Goal: Task Accomplishment & Management: Complete application form

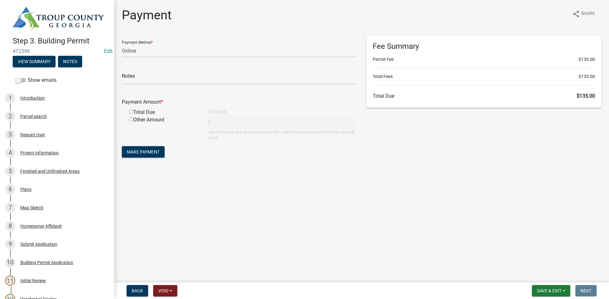
select select "3: 3"
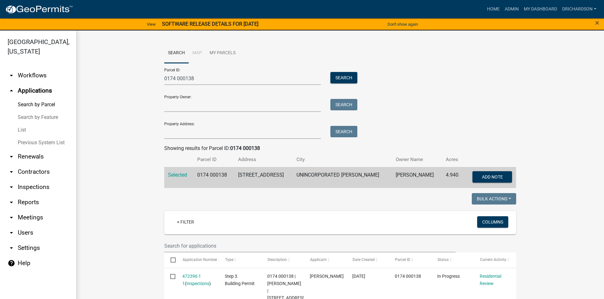
scroll to position [127, 0]
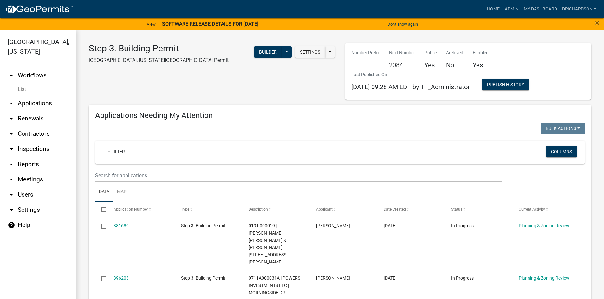
select select "1: 25"
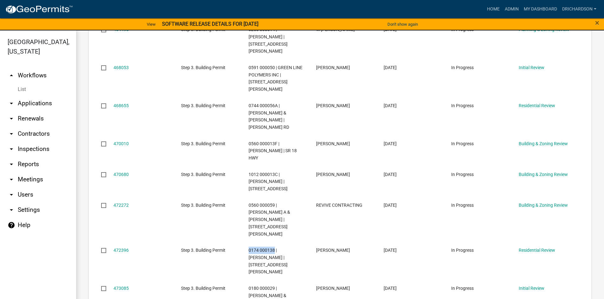
click at [26, 141] on link "arrow_drop_down Inspections" at bounding box center [38, 148] width 76 height 15
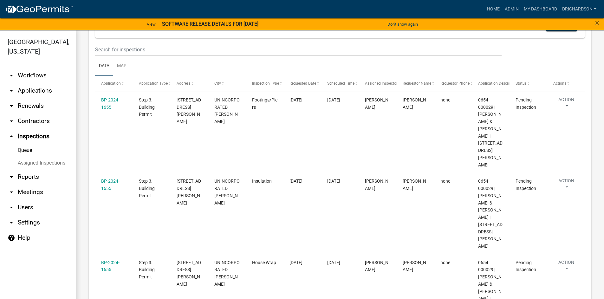
scroll to position [69, 0]
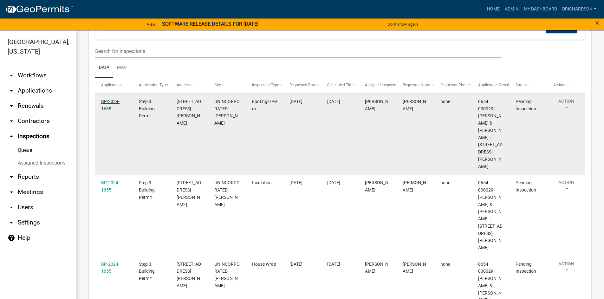
drag, startPoint x: 108, startPoint y: 98, endPoint x: 111, endPoint y: 100, distance: 4.1
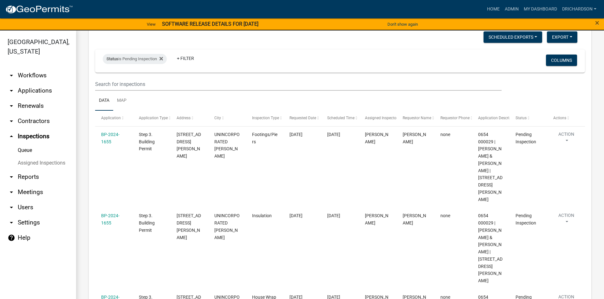
scroll to position [0, 0]
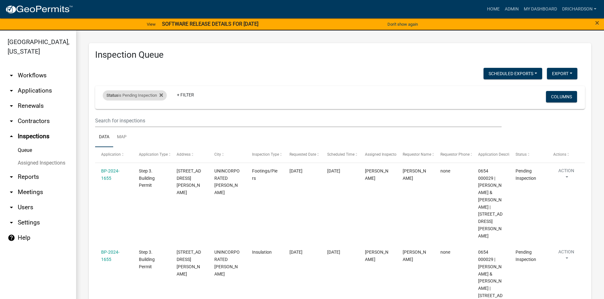
click at [134, 97] on div "Status is Pending Inspection" at bounding box center [135, 95] width 64 height 10
click at [127, 123] on select "Select an option Pending Schedule Pending Inspection Approved Denied Deleted Vo…" at bounding box center [135, 119] width 63 height 13
click at [104, 113] on select "Select an option Pending Schedule Pending Inspection Approved Denied Deleted Vo…" at bounding box center [135, 119] width 63 height 13
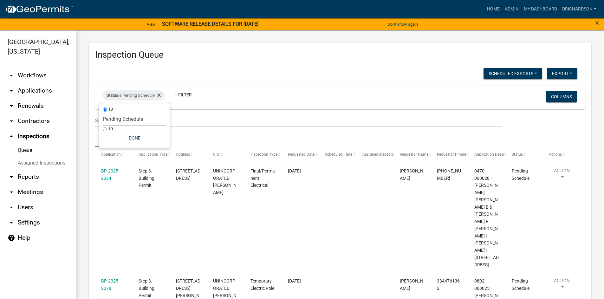
click at [125, 118] on select "Select an option Pending Schedule Pending Inspection Approved Denied Deleted Vo…" at bounding box center [134, 119] width 63 height 13
select select "1"
click at [104, 113] on select "Select an option Pending Schedule Pending Inspection Approved Denied Deleted Vo…" at bounding box center [134, 119] width 63 height 13
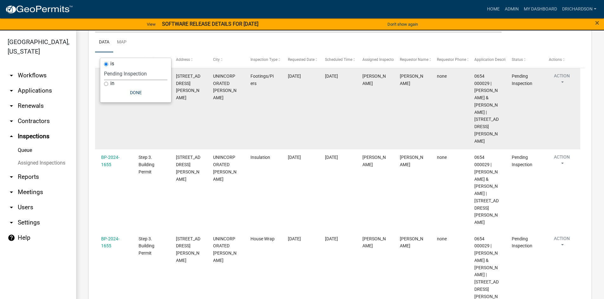
scroll to position [95, 0]
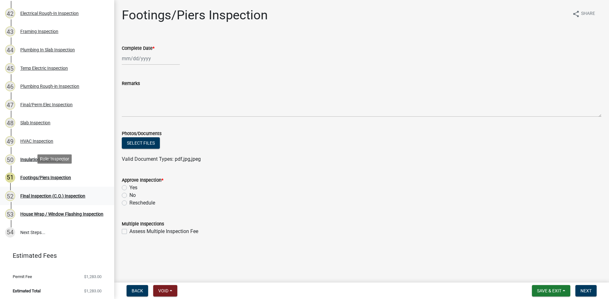
scroll to position [834, 0]
click at [45, 157] on div "Insulation Inspection" at bounding box center [40, 159] width 41 height 4
select select "9"
select select "2025"
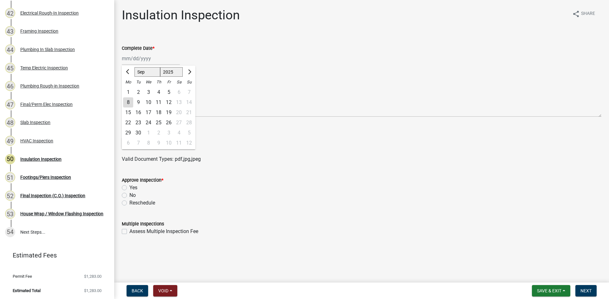
drag, startPoint x: 132, startPoint y: 58, endPoint x: 135, endPoint y: 61, distance: 4.9
click at [132, 58] on div "[PERSON_NAME] Feb Mar Apr [PERSON_NAME][DATE] Oct Nov [DATE] 1526 1527 1528 152…" at bounding box center [151, 58] width 58 height 13
click at [125, 101] on div "8" at bounding box center [128, 102] width 10 height 10
type input "[DATE]"
click at [125, 185] on div "Yes" at bounding box center [362, 188] width 480 height 8
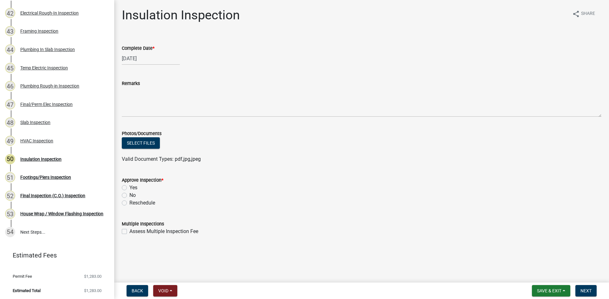
click at [129, 189] on label "Yes" at bounding box center [133, 188] width 8 height 8
click at [129, 188] on input "Yes" at bounding box center [131, 186] width 4 height 4
radio input "true"
click at [587, 292] on span "Next" at bounding box center [585, 290] width 11 height 5
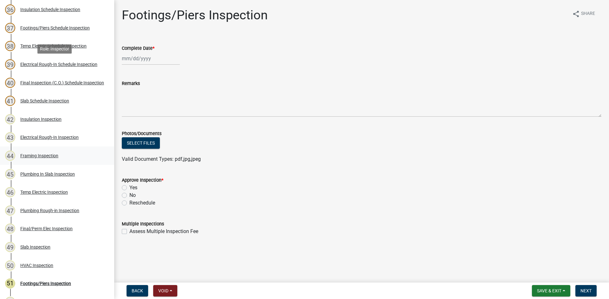
scroll to position [834, 0]
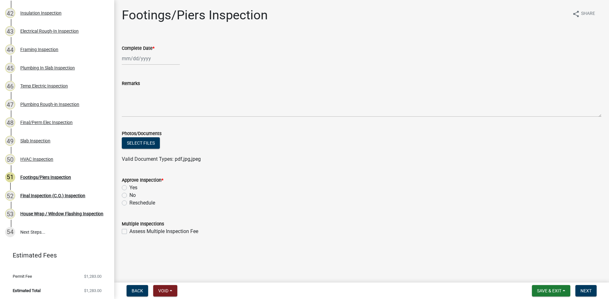
select select "9"
select select "2025"
drag, startPoint x: 137, startPoint y: 60, endPoint x: 138, endPoint y: 65, distance: 4.5
click at [137, 60] on div "[PERSON_NAME] Feb Mar Apr [PERSON_NAME][DATE] Oct Nov [DATE] 1526 1527 1528 152…" at bounding box center [151, 58] width 58 height 13
click at [128, 106] on div "8" at bounding box center [128, 102] width 10 height 10
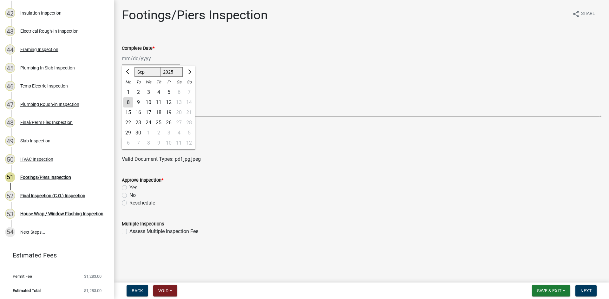
type input "[DATE]"
click at [127, 188] on div "Yes" at bounding box center [362, 188] width 480 height 8
click at [129, 187] on label "Yes" at bounding box center [133, 188] width 8 height 8
click at [129, 187] on input "Yes" at bounding box center [131, 186] width 4 height 4
radio input "true"
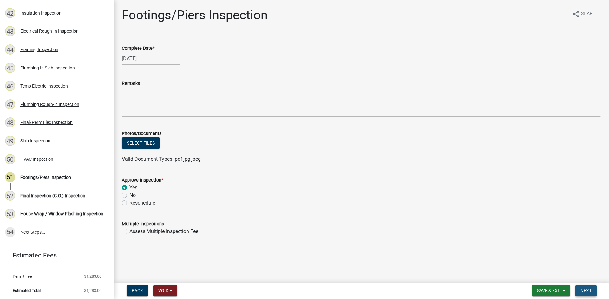
click at [589, 289] on span "Next" at bounding box center [585, 290] width 11 height 5
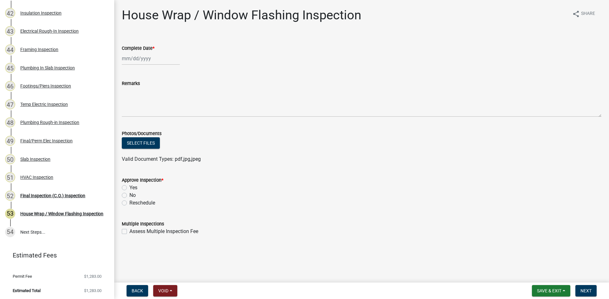
click at [155, 61] on div at bounding box center [151, 58] width 58 height 13
select select "9"
select select "2025"
click at [128, 103] on div "8" at bounding box center [128, 102] width 10 height 10
type input "[DATE]"
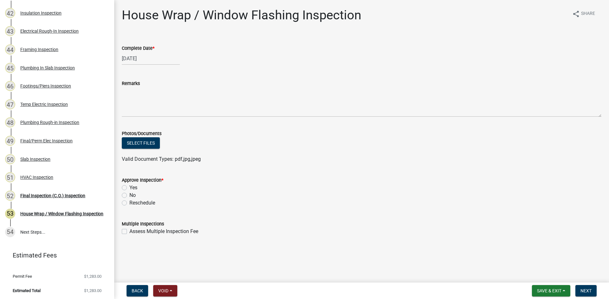
click at [129, 187] on label "Yes" at bounding box center [133, 188] width 8 height 8
click at [129, 187] on input "Yes" at bounding box center [131, 186] width 4 height 4
radio input "true"
click at [590, 289] on span "Next" at bounding box center [585, 290] width 11 height 5
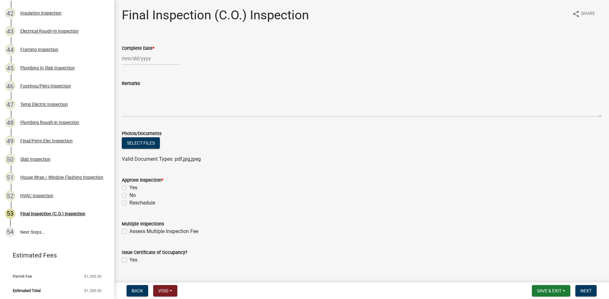
click at [129, 187] on label "Yes" at bounding box center [133, 188] width 8 height 8
click at [129, 187] on input "Yes" at bounding box center [131, 186] width 4 height 4
radio input "true"
click at [129, 261] on label "Yes" at bounding box center [133, 260] width 8 height 8
click at [129, 260] on input "Yes" at bounding box center [131, 258] width 4 height 4
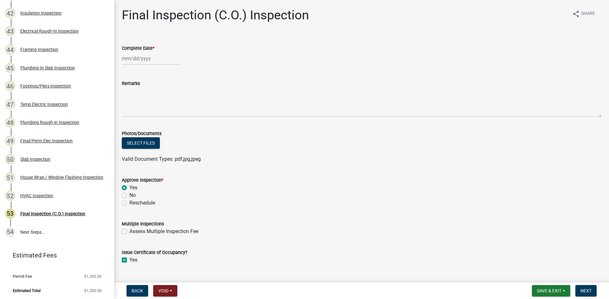
checkbox input "true"
select select "9"
select select "2025"
drag, startPoint x: 141, startPoint y: 60, endPoint x: 141, endPoint y: 65, distance: 5.1
click at [141, 60] on div "Jan Feb Mar Apr May Jun Jul Aug Sep Oct Nov Dec 1525 1526 1527 1528 1529 1530 1…" at bounding box center [151, 58] width 58 height 13
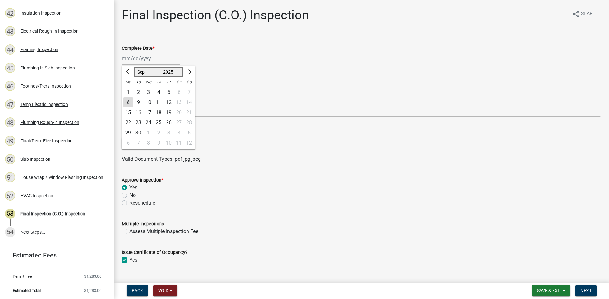
click at [129, 102] on div "8" at bounding box center [128, 102] width 10 height 10
type input "[DATE]"
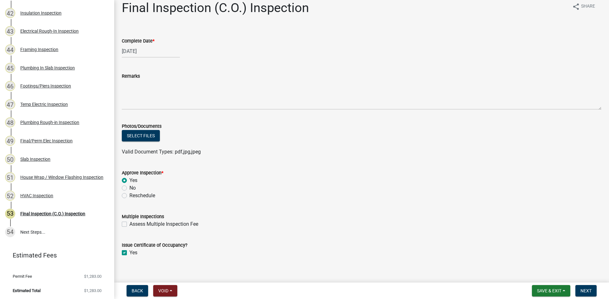
scroll to position [14, 0]
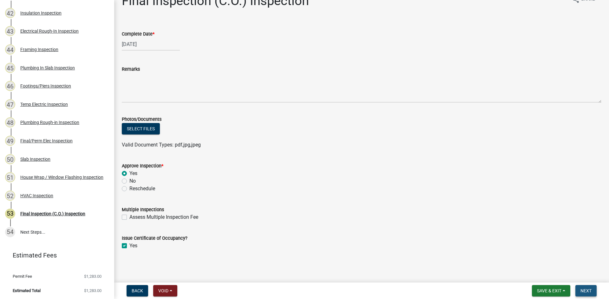
click at [584, 290] on span "Next" at bounding box center [585, 290] width 11 height 5
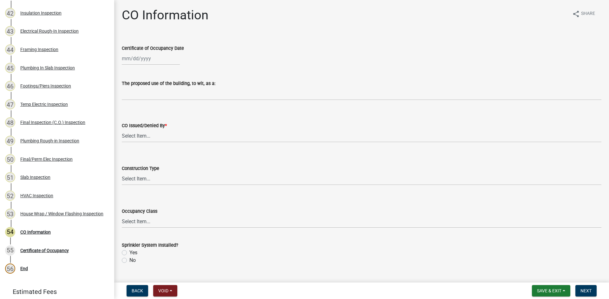
click at [154, 56] on div at bounding box center [151, 58] width 58 height 13
select select "9"
select select "2025"
click at [131, 102] on div "8" at bounding box center [128, 102] width 10 height 10
type input "[DATE]"
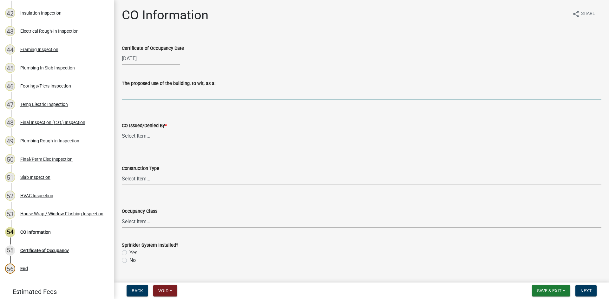
click at [155, 89] on input "The proposed use of the building, to wit, as a:" at bounding box center [362, 93] width 480 height 13
type input "Single Family Dwelling"
click at [137, 137] on select "Select Item... Douglas Richardson Kevin Norred William Huff" at bounding box center [362, 135] width 480 height 13
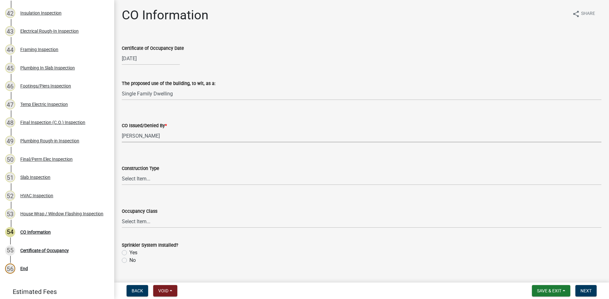
click at [122, 129] on select "Select Item... Douglas Richardson Kevin Norred William Huff" at bounding box center [362, 135] width 480 height 13
select select "ea213384-acee-4232-a46b-1cca64df1aeb"
click at [149, 179] on select "Select Item... IA IB IIA IIB IIIA IIIB IV VA VB" at bounding box center [362, 178] width 480 height 13
click at [122, 172] on select "Select Item... IA IB IIA IIB IIIA IIIB IV VA VB" at bounding box center [362, 178] width 480 height 13
select select "613829fe-e856-4ec9-b302-0a679a094cbd"
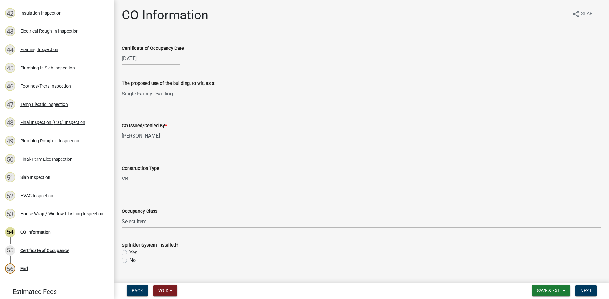
click at [133, 218] on select "Select Item... A-1 A-2 A-3 A-4 A-5 B E F-1 F-2 H-1 H-2 H-3 H-4 H-5 I-1 I-2 I-3 …" at bounding box center [362, 221] width 480 height 13
click at [122, 215] on select "Select Item... A-1 A-2 A-3 A-4 A-5 B E F-1 F-2 H-1 H-2 H-3 H-4 H-5 I-1 I-2 I-3 …" at bounding box center [362, 221] width 480 height 13
select select "200c632f-6558-45ce-8dcd-e6bfe067d1f2"
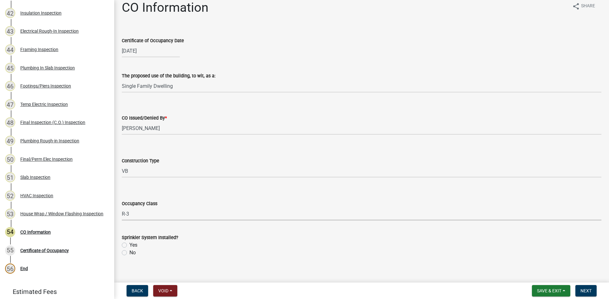
scroll to position [15, 0]
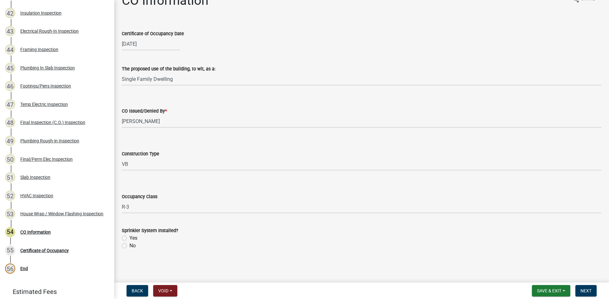
click at [129, 247] on label "No" at bounding box center [132, 246] width 6 height 8
click at [129, 246] on input "No" at bounding box center [131, 244] width 4 height 4
radio input "true"
click at [592, 291] on button "Next" at bounding box center [585, 290] width 21 height 11
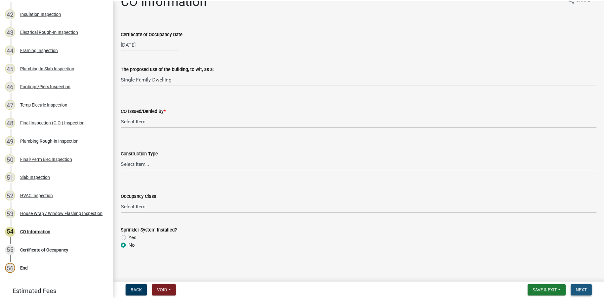
scroll to position [0, 0]
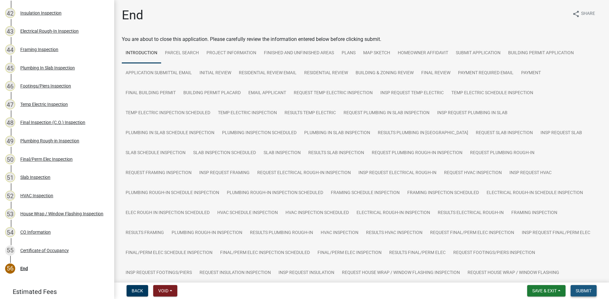
click at [592, 293] on button "Submit" at bounding box center [584, 290] width 26 height 11
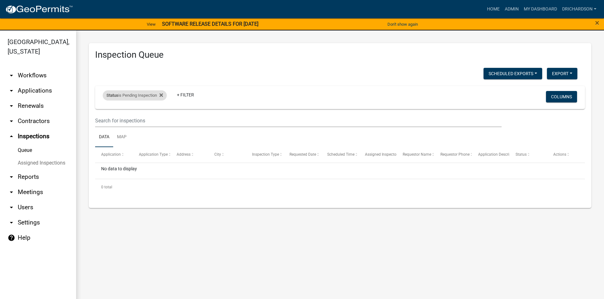
click at [129, 94] on div "Status is Pending Inspection" at bounding box center [135, 95] width 64 height 10
click at [139, 117] on select "Select an option Pending Schedule Pending Inspection Approved Denied Deleted Vo…" at bounding box center [135, 119] width 63 height 13
select select "0"
click at [104, 113] on select "Select an option Pending Schedule Pending Inspection Approved Denied Deleted Vo…" at bounding box center [135, 119] width 63 height 13
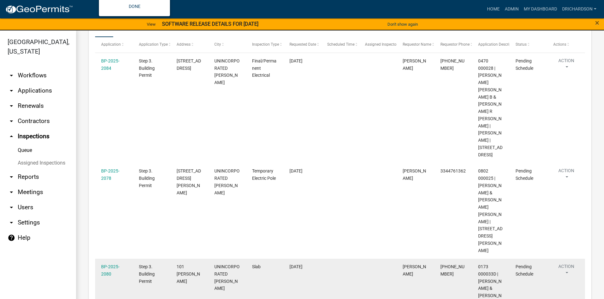
scroll to position [93, 0]
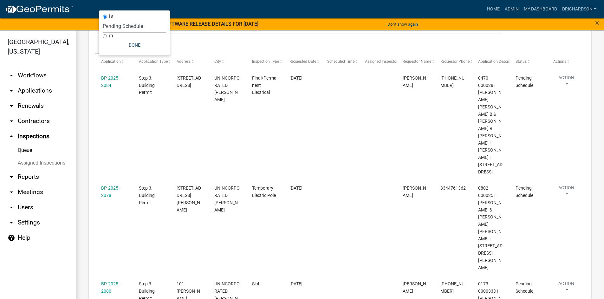
click at [223, 40] on ul "Data Map" at bounding box center [340, 44] width 490 height 20
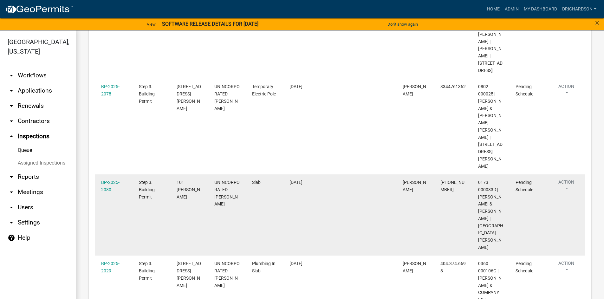
scroll to position [29, 0]
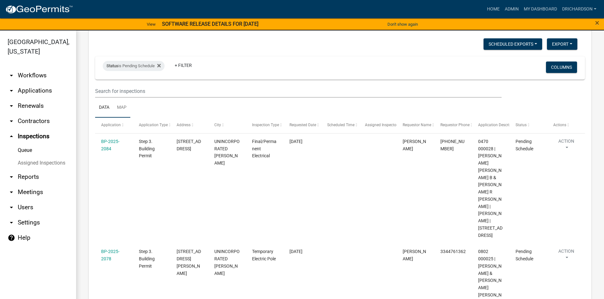
click at [125, 106] on link "Map" at bounding box center [121, 108] width 17 height 20
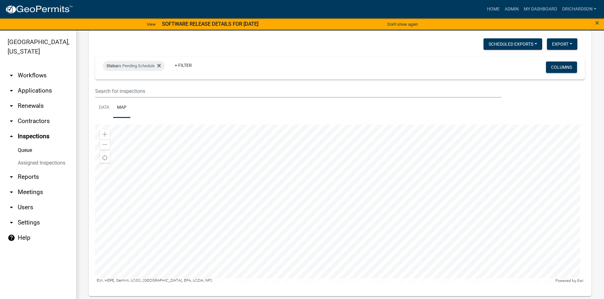
click at [340, 203] on div at bounding box center [340, 204] width 490 height 159
click at [315, 197] on div at bounding box center [340, 204] width 490 height 159
click at [325, 225] on div at bounding box center [340, 204] width 490 height 159
click at [339, 181] on div at bounding box center [340, 204] width 490 height 159
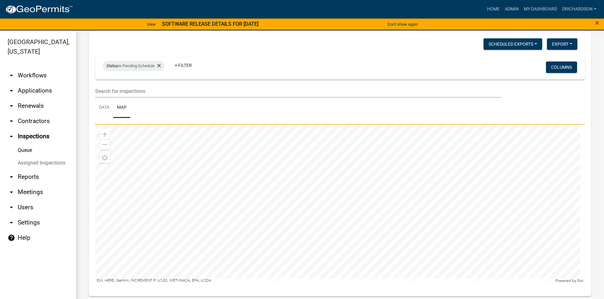
click at [332, 182] on div at bounding box center [340, 204] width 490 height 159
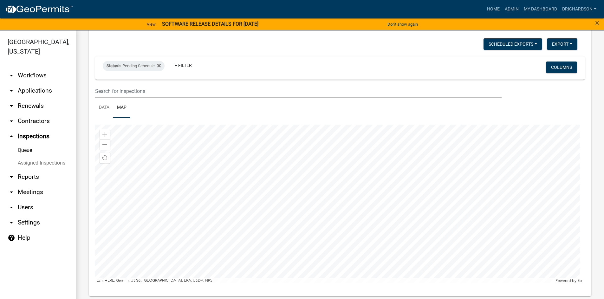
click at [324, 165] on div at bounding box center [340, 204] width 490 height 159
click at [122, 64] on div "Status is Pending Schedule" at bounding box center [134, 66] width 62 height 10
select select "0"
click at [146, 49] on div "Scheduled Exports + Create New Daily Inspection List Export Excel Format (.xlsx…" at bounding box center [336, 44] width 492 height 13
click at [102, 106] on link "Data" at bounding box center [104, 108] width 18 height 20
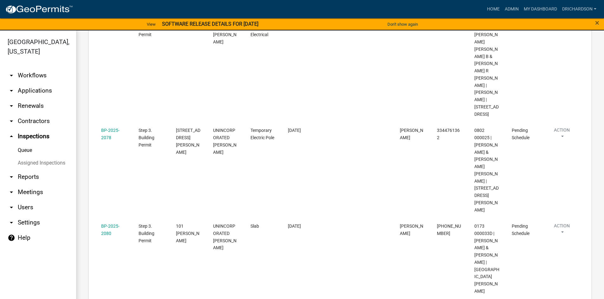
scroll to position [37, 0]
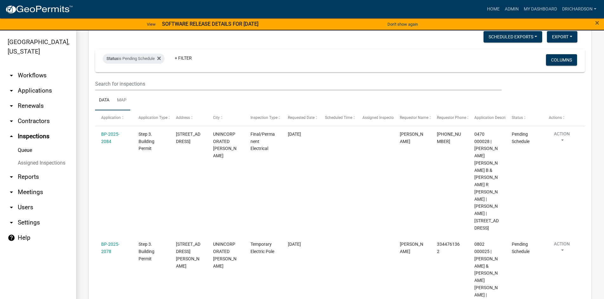
click at [126, 100] on link "Map" at bounding box center [121, 100] width 17 height 20
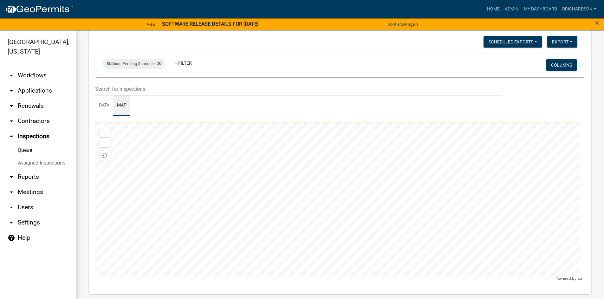
scroll to position [32, 0]
click at [290, 220] on div at bounding box center [340, 201] width 490 height 159
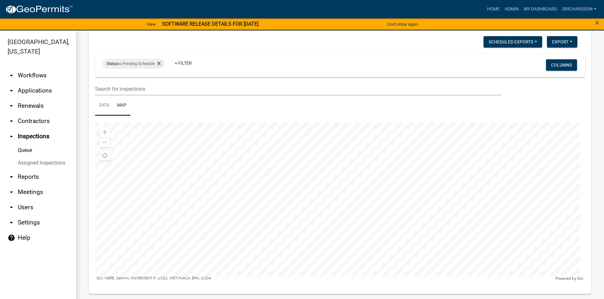
click at [108, 108] on link "Data" at bounding box center [104, 105] width 18 height 20
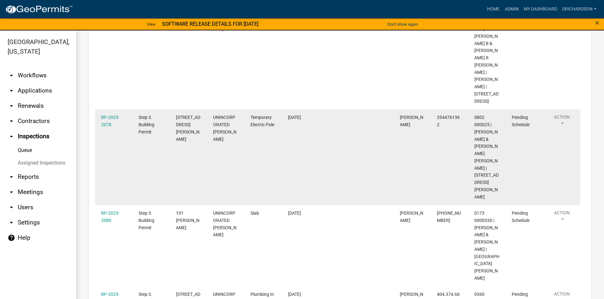
scroll to position [37, 0]
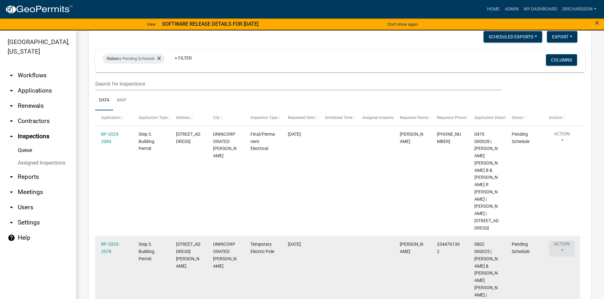
click at [565, 241] on button "Action" at bounding box center [562, 249] width 26 height 16
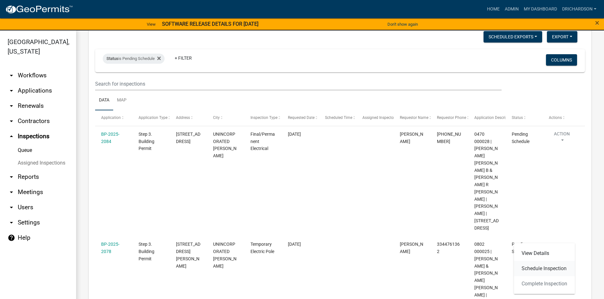
click at [548, 270] on link "Schedule Inspection" at bounding box center [544, 268] width 61 height 15
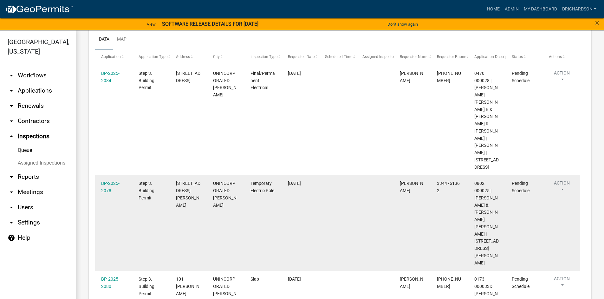
scroll to position [100, 0]
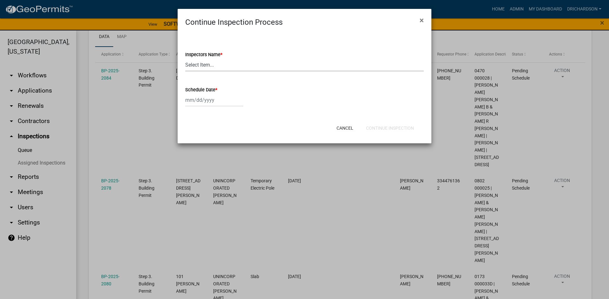
drag, startPoint x: 200, startPoint y: 65, endPoint x: 200, endPoint y: 70, distance: 4.8
click at [200, 65] on select "Select Item... whuff (William Huff) drichardson (Douglas Richardson) knorred (K…" at bounding box center [304, 64] width 239 height 13
select select "e20251c8-f858-4aed-a4a0-52e27fd5066e"
click at [185, 58] on select "Select Item... whuff (William Huff) drichardson (Douglas Richardson) knorred (K…" at bounding box center [304, 64] width 239 height 13
select select "9"
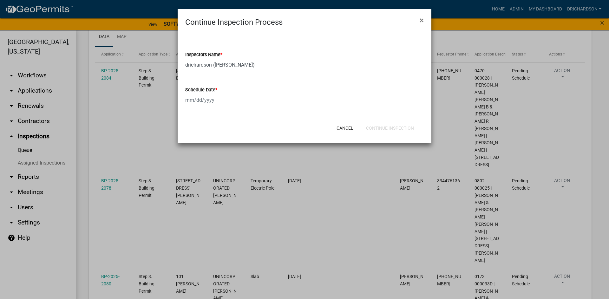
select select "2025"
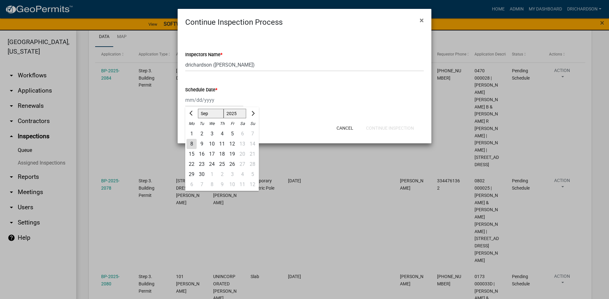
click at [210, 103] on div "Jan Feb Mar Apr May Jun Jul Aug Sep Oct Nov Dec 1525 1526 1527 1528 1529 1530 1…" at bounding box center [214, 100] width 58 height 13
click at [191, 144] on div "8" at bounding box center [192, 144] width 10 height 10
type input "09/08/2025"
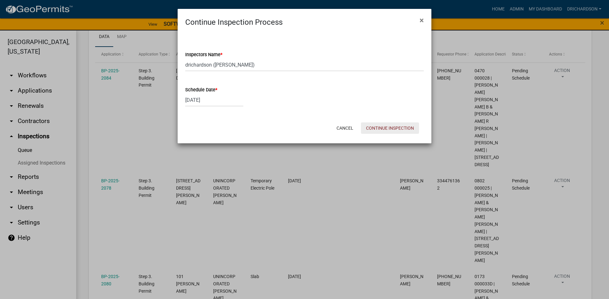
click at [406, 127] on button "Continue Inspection" at bounding box center [390, 127] width 58 height 11
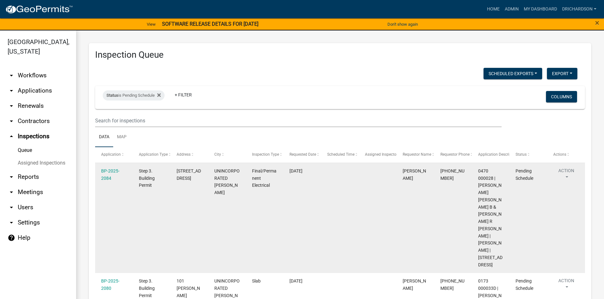
click at [566, 172] on button "Action" at bounding box center [566, 175] width 26 height 16
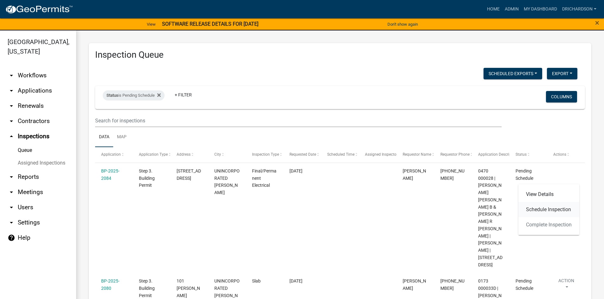
click at [564, 210] on link "Schedule Inspection" at bounding box center [549, 209] width 61 height 15
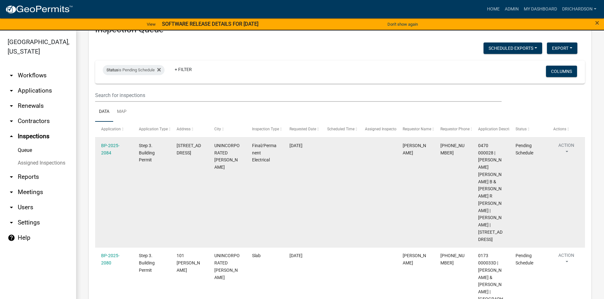
scroll to position [63, 0]
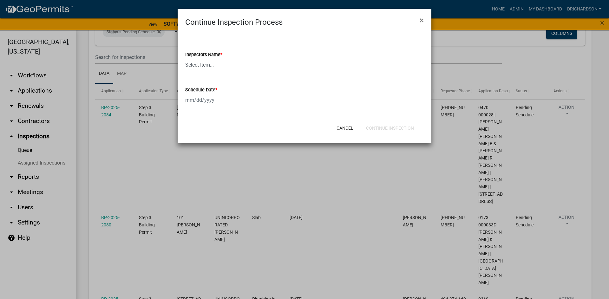
drag, startPoint x: 202, startPoint y: 60, endPoint x: 204, endPoint y: 64, distance: 3.7
click at [203, 61] on select "Select Item... [PERSON_NAME] ([PERSON_NAME]) drichardson ([PERSON_NAME]) knorre…" at bounding box center [304, 64] width 239 height 13
select select "a5a5a9dc-14a5-4192-801a-4b6ec73e6000"
click at [185, 58] on select "Select Item... [PERSON_NAME] ([PERSON_NAME]) drichardson ([PERSON_NAME]) knorre…" at bounding box center [304, 64] width 239 height 13
click at [212, 97] on div at bounding box center [214, 100] width 58 height 13
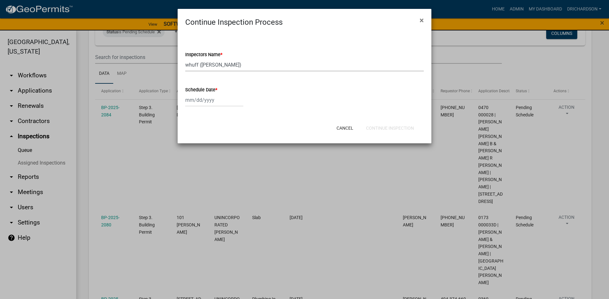
select select "9"
select select "2025"
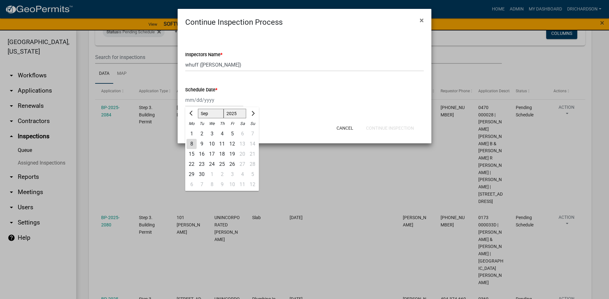
click at [192, 142] on div "8" at bounding box center [192, 144] width 10 height 10
type input "[DATE]"
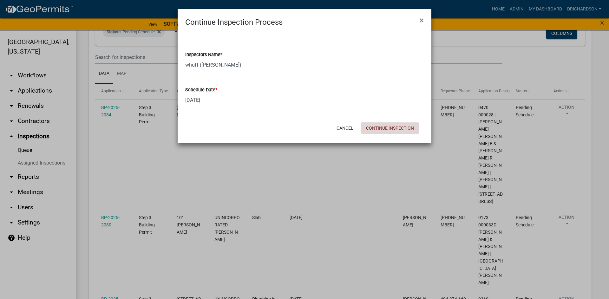
click at [387, 131] on button "Continue Inspection" at bounding box center [390, 127] width 58 height 11
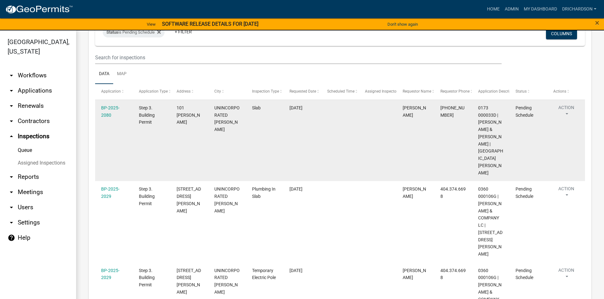
scroll to position [63, 0]
click at [562, 111] on button "Action" at bounding box center [566, 112] width 26 height 16
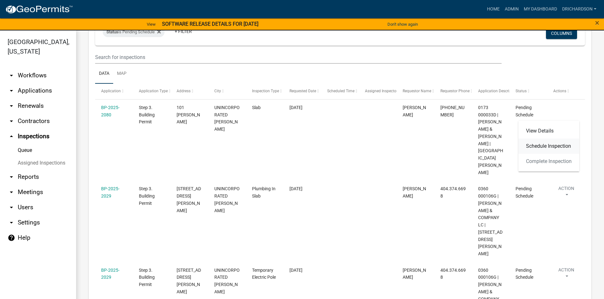
click at [559, 145] on link "Schedule Inspection" at bounding box center [549, 146] width 61 height 15
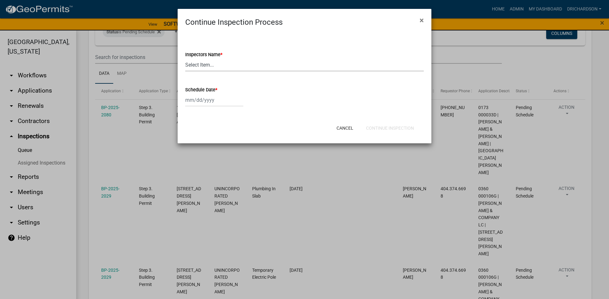
click at [196, 62] on select "Select Item... [PERSON_NAME] ([PERSON_NAME]) drichardson ([PERSON_NAME]) knorre…" at bounding box center [304, 64] width 239 height 13
select select "a5a5a9dc-14a5-4192-801a-4b6ec73e6000"
click at [185, 58] on select "Select Item... [PERSON_NAME] ([PERSON_NAME]) drichardson ([PERSON_NAME]) knorre…" at bounding box center [304, 64] width 239 height 13
select select "9"
select select "2025"
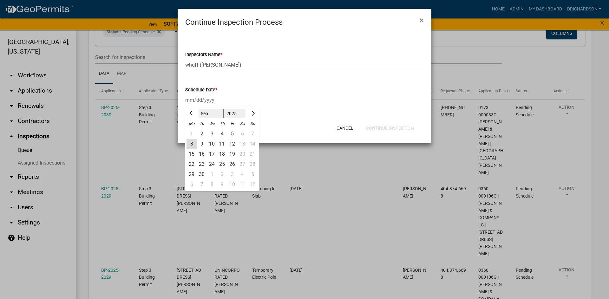
click at [208, 99] on div "[PERSON_NAME] Feb Mar Apr [PERSON_NAME][DATE] Oct Nov [DATE] 1526 1527 1528 152…" at bounding box center [214, 100] width 58 height 13
click at [190, 140] on div "8" at bounding box center [192, 144] width 10 height 10
type input "[DATE]"
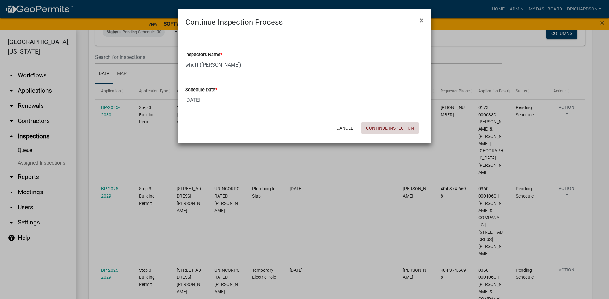
click at [392, 130] on button "Continue Inspection" at bounding box center [390, 127] width 58 height 11
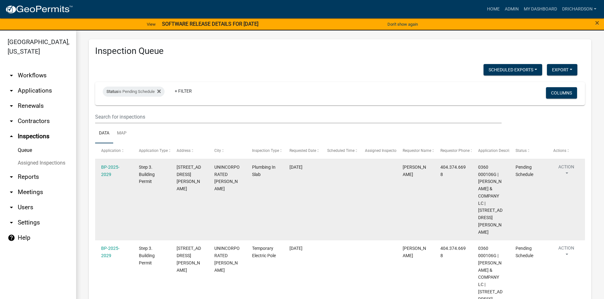
scroll to position [5, 0]
click at [573, 164] on button "Action" at bounding box center [566, 171] width 26 height 16
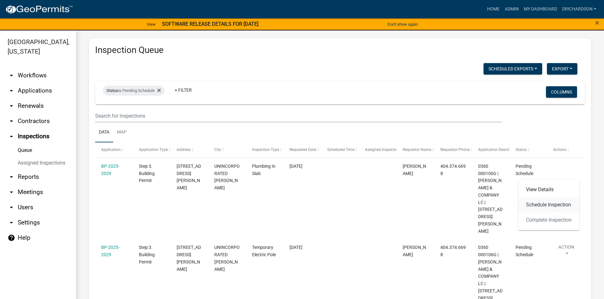
click at [547, 204] on link "Schedule Inspection" at bounding box center [549, 204] width 61 height 15
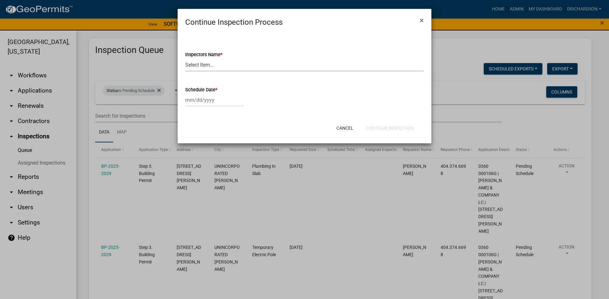
click at [204, 69] on select "Select Item... [PERSON_NAME] ([PERSON_NAME]) drichardson ([PERSON_NAME]) knorre…" at bounding box center [304, 64] width 239 height 13
select select "a5a5a9dc-14a5-4192-801a-4b6ec73e6000"
click at [185, 58] on select "Select Item... [PERSON_NAME] ([PERSON_NAME]) drichardson ([PERSON_NAME]) knorre…" at bounding box center [304, 64] width 239 height 13
click at [209, 103] on div at bounding box center [214, 100] width 58 height 13
select select "9"
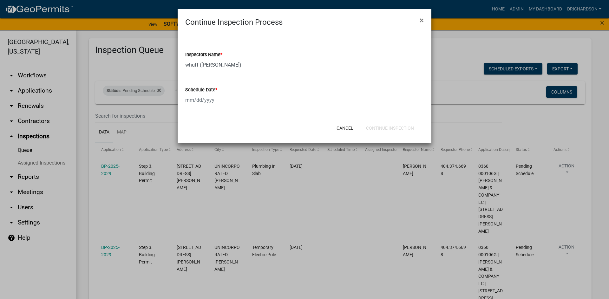
select select "2025"
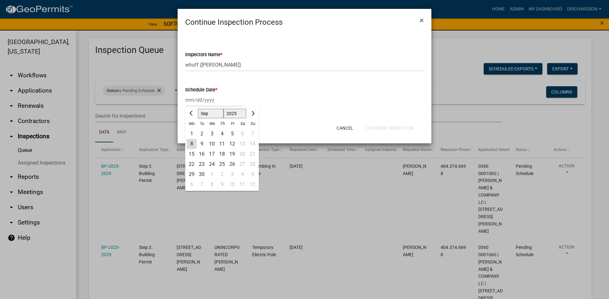
click at [193, 144] on div "8" at bounding box center [192, 144] width 10 height 10
type input "[DATE]"
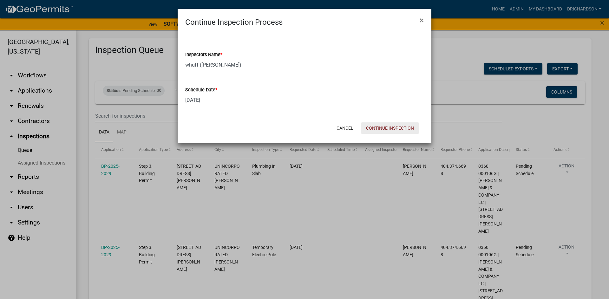
click at [400, 131] on button "Continue Inspection" at bounding box center [390, 127] width 58 height 11
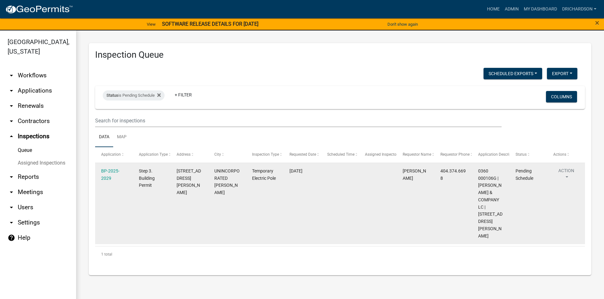
click at [568, 172] on button "Action" at bounding box center [566, 175] width 26 height 16
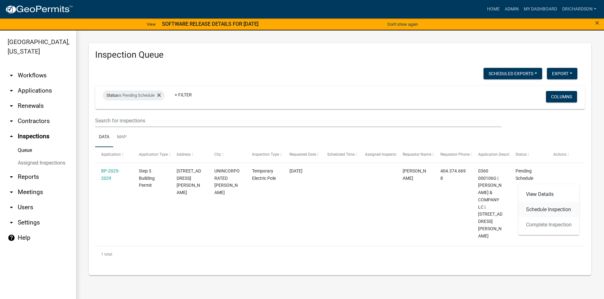
click at [551, 212] on link "Schedule Inspection" at bounding box center [549, 209] width 61 height 15
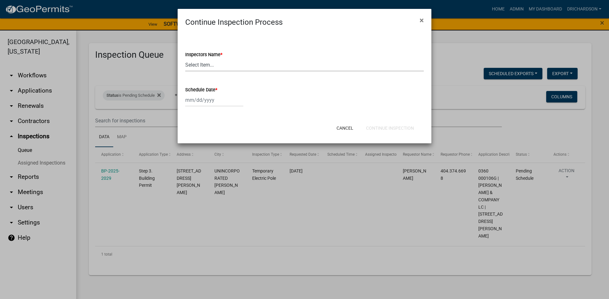
click at [199, 69] on select "Select Item... [PERSON_NAME] ([PERSON_NAME]) drichardson ([PERSON_NAME]) knorre…" at bounding box center [304, 64] width 239 height 13
select select "a5a5a9dc-14a5-4192-801a-4b6ec73e6000"
click at [185, 58] on select "Select Item... [PERSON_NAME] ([PERSON_NAME]) drichardson ([PERSON_NAME]) knorre…" at bounding box center [304, 64] width 239 height 13
click at [199, 100] on div at bounding box center [214, 100] width 58 height 13
select select "9"
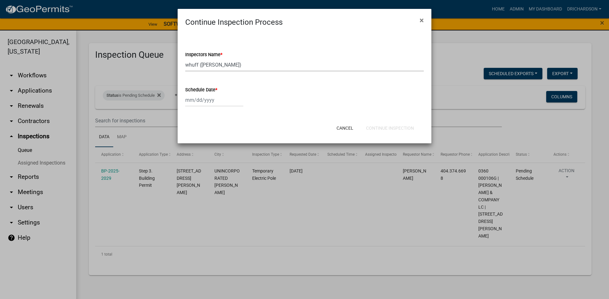
select select "2025"
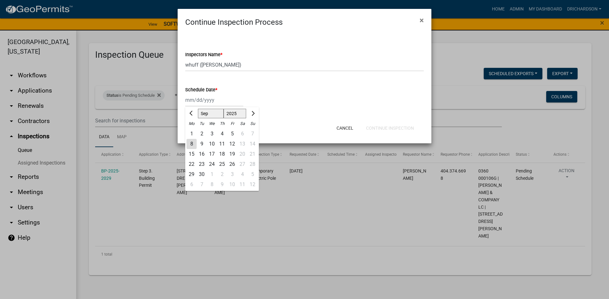
click at [190, 144] on div "8" at bounding box center [192, 144] width 10 height 10
type input "09/08/2025"
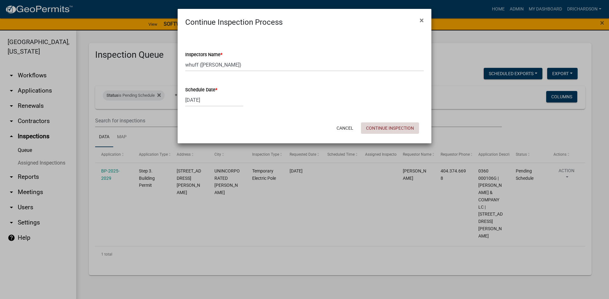
click at [388, 126] on button "Continue Inspection" at bounding box center [390, 127] width 58 height 11
